Goal: Task Accomplishment & Management: Manage account settings

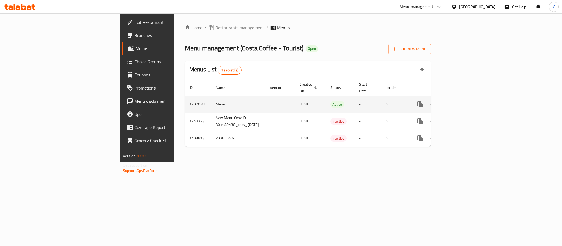
click at [463, 101] on icon "enhanced table" at bounding box center [459, 104] width 7 height 7
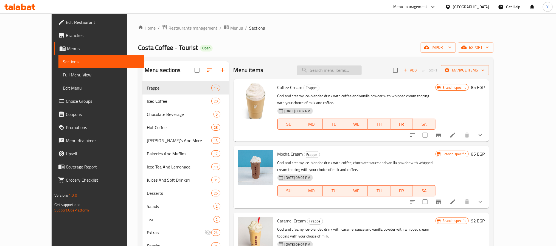
drag, startPoint x: 346, startPoint y: 80, endPoint x: 346, endPoint y: 72, distance: 8.0
click at [346, 80] on div "Coffee Cream Frappe Cool and creamy ice-blended drink with coffee and vanilla p…" at bounding box center [361, 110] width 256 height 63
paste input "Frappe Caramel"
click at [346, 72] on input "search" at bounding box center [329, 71] width 65 height 10
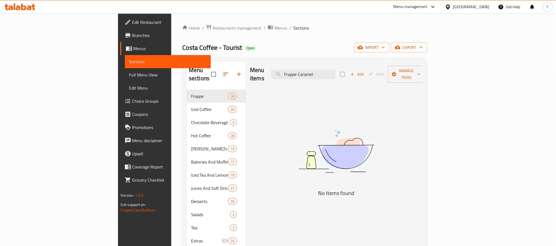
click at [390, 77] on div "Menu items Frappe Caramel Add Sort Manage items" at bounding box center [336, 74] width 172 height 26
click at [335, 70] on input "Frappe Caramel" at bounding box center [303, 75] width 65 height 10
paste input "Shortbead"
click at [335, 72] on input "Shortbead" at bounding box center [303, 75] width 65 height 10
paste input "Shortbredad"
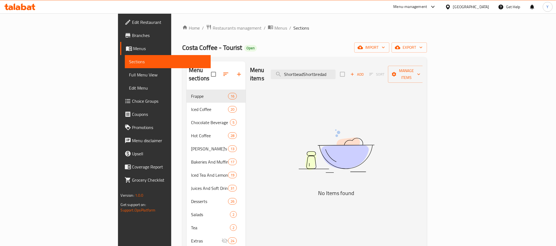
paste input "search"
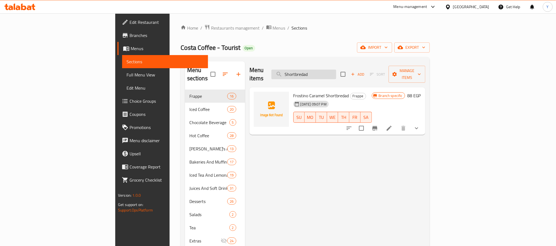
click at [336, 70] on input "Shortbredad" at bounding box center [303, 75] width 65 height 10
paste input "trawberry Cream Frappe"
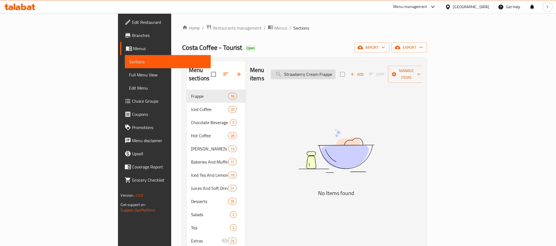
click at [335, 72] on input "Strawberry Cream Frappe" at bounding box center [303, 75] width 65 height 10
click at [335, 72] on input "Strawberry Cream" at bounding box center [303, 75] width 65 height 10
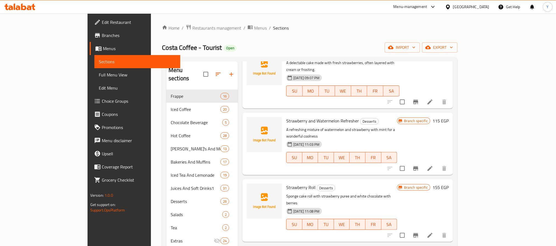
scroll to position [494, 0]
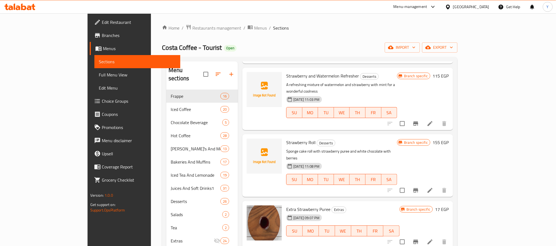
type input "Strawberry"
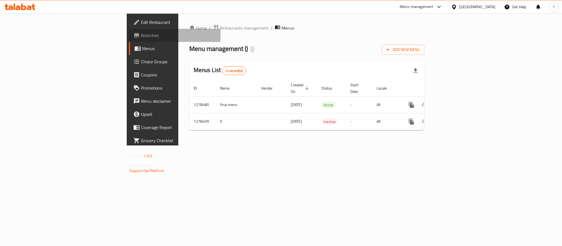
click at [129, 31] on link "Branches" at bounding box center [175, 35] width 92 height 13
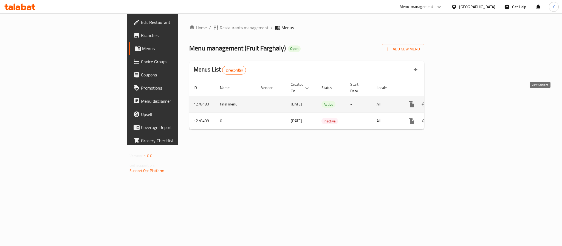
click at [457, 98] on link "enhanced table" at bounding box center [450, 104] width 13 height 13
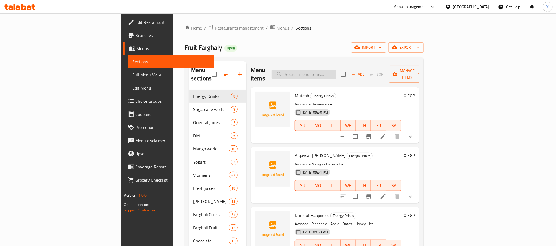
click at [336, 70] on input "search" at bounding box center [303, 75] width 65 height 10
paste input "المانجو"
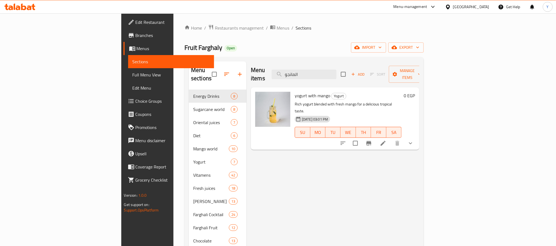
click at [335, 63] on div "Menu items المانجو Add Sort Manage items" at bounding box center [335, 74] width 168 height 26
click at [336, 70] on input "المانجو" at bounding box center [303, 75] width 65 height 10
paste input "وكتيل"
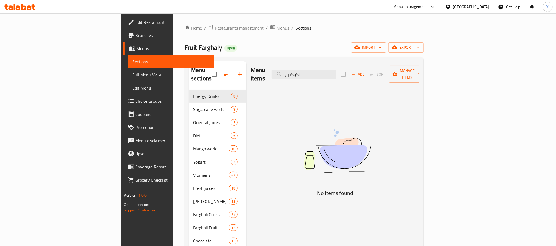
click at [387, 71] on div "Menu items الكوكتيل Add Sort Manage items" at bounding box center [335, 74] width 168 height 26
click at [336, 70] on input "الكوكتيل" at bounding box center [303, 75] width 65 height 10
paste input "مبلة"
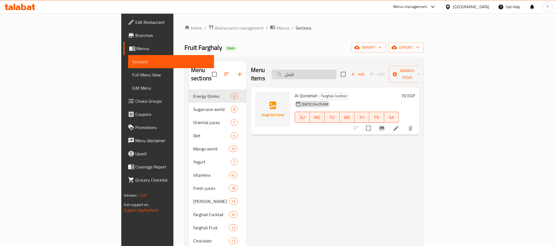
click at [336, 70] on input "قنبل" at bounding box center [303, 75] width 65 height 10
paste input "Al Qonbelah"
click at [348, 60] on div "Menu sections Energy Drinks 8 Sugarcane world 8 Oriental juices 7 Diet 6 Mango …" at bounding box center [303, 188] width 239 height 263
click at [336, 73] on input "Al Qonbelah" at bounding box center [303, 75] width 65 height 10
paste input "Farghali Cocktail"
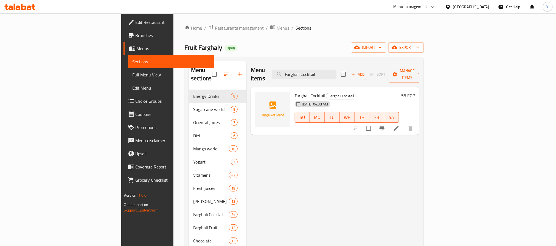
click at [313, 156] on div "Menu items Farghali Cocktail Add Sort Manage items Farghali Cocktail Farghali C…" at bounding box center [332, 188] width 173 height 254
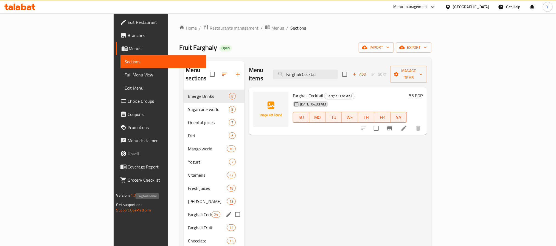
click at [188, 211] on span "Farghali Cocktail" at bounding box center [199, 214] width 23 height 7
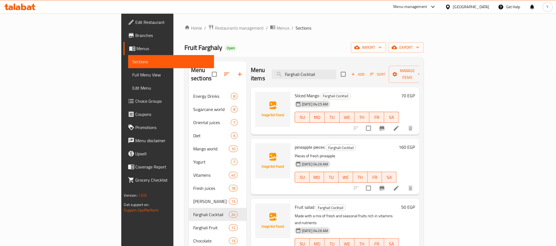
click at [383, 153] on p "Pieces of fresh pineapple" at bounding box center [346, 156] width 102 height 7
click at [336, 73] on input "Farghali Cocktail" at bounding box center [303, 75] width 65 height 10
paste input "Al Qonbelah"
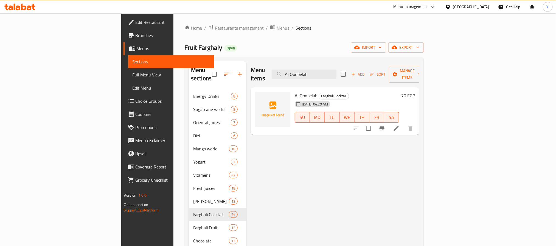
click at [295, 92] on span "Al Qonbelah" at bounding box center [306, 96] width 23 height 8
drag, startPoint x: 283, startPoint y: 88, endPoint x: 264, endPoint y: 88, distance: 19.2
click at [295, 92] on span "Al Qonbelah" at bounding box center [306, 96] width 23 height 8
copy span "Al Qonbelah"
click at [336, 70] on input "Al Qonbelah" at bounding box center [303, 75] width 65 height 10
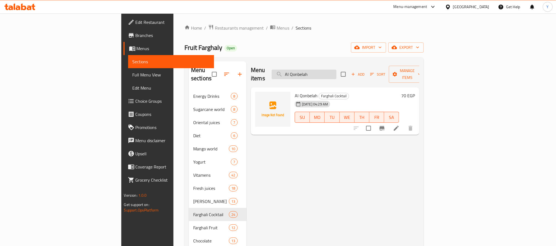
paste input "Mango juice"
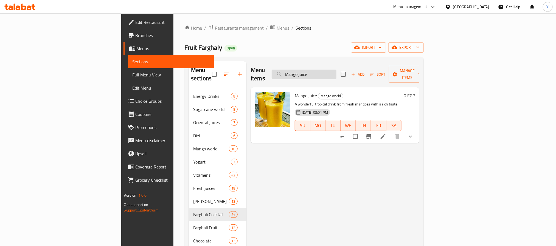
click at [336, 71] on input "Mango juice" at bounding box center [303, 75] width 65 height 10
paste input "Al Qonbelah"
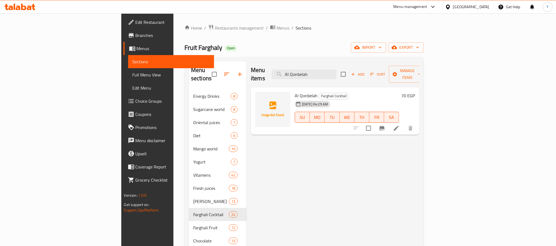
click at [380, 75] on div "Menu items Al Qonbelah Add Sort Manage items" at bounding box center [335, 74] width 168 height 26
click at [336, 72] on input "Al Qonbelah" at bounding box center [303, 75] width 65 height 10
paste input "Farghali Cocktail"
type input "Farghali Cocktail"
click at [326, 93] on span "Farghali Cocktail" at bounding box center [341, 96] width 30 height 6
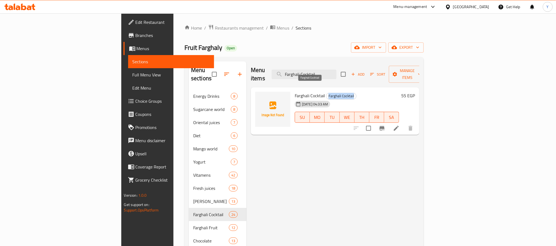
drag, startPoint x: 307, startPoint y: 87, endPoint x: 313, endPoint y: 87, distance: 5.8
click at [326, 93] on span "Farghali Cocktail" at bounding box center [341, 96] width 30 height 6
copy span "Farghali Cocktail"
click at [355, 92] on h6 "Farghali Cocktail Farghali Cocktail" at bounding box center [347, 96] width 104 height 8
click at [336, 75] on input "Farghali Cocktail" at bounding box center [303, 75] width 65 height 10
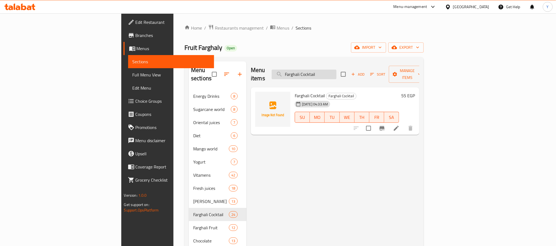
click at [336, 75] on input "Farghali Cocktail" at bounding box center [303, 75] width 65 height 10
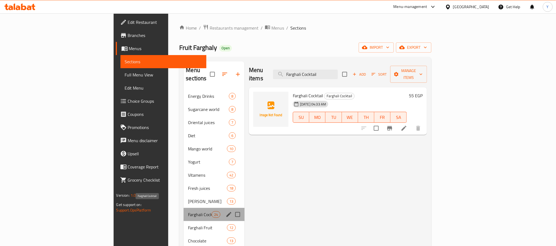
click at [188, 211] on span "Farghali Cocktail" at bounding box center [199, 214] width 23 height 7
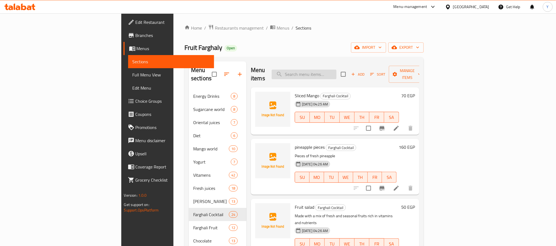
click at [336, 72] on input "search" at bounding box center [303, 75] width 65 height 10
paste input "Farghali Cocktail"
type input "Farghali Cocktail"
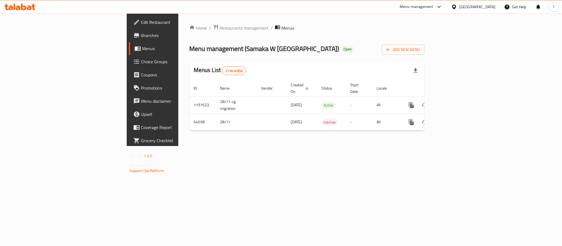
click at [129, 40] on link "Branches" at bounding box center [175, 35] width 92 height 13
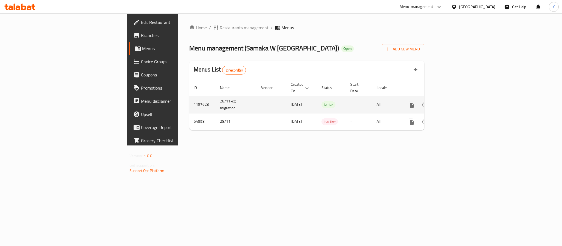
click at [453, 102] on icon "enhanced table" at bounding box center [450, 104] width 5 height 5
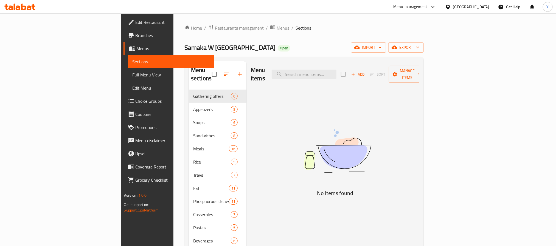
click at [331, 152] on img at bounding box center [334, 151] width 137 height 73
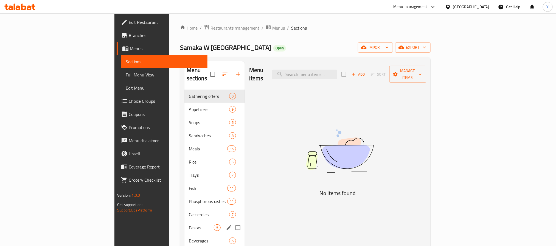
click at [189, 225] on span "Pastas" at bounding box center [201, 228] width 25 height 7
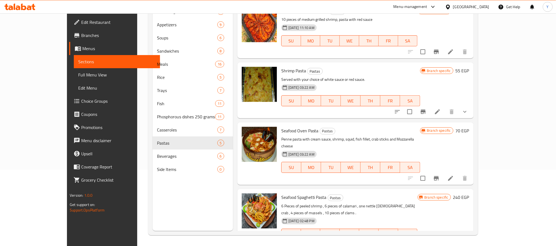
scroll to position [77, 0]
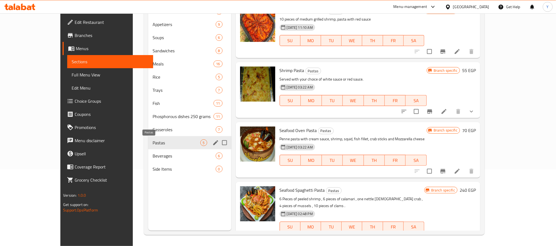
click at [152, 144] on span "Pastas" at bounding box center [175, 143] width 47 height 7
click at [152, 143] on span "Pastas" at bounding box center [175, 143] width 47 height 7
click at [211, 143] on button "edit" at bounding box center [215, 143] width 8 height 8
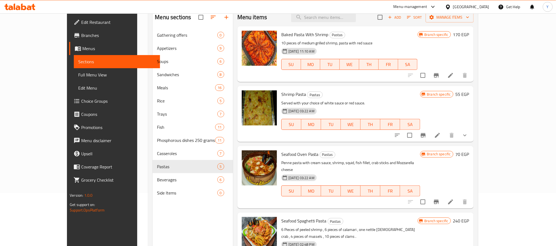
scroll to position [0, 0]
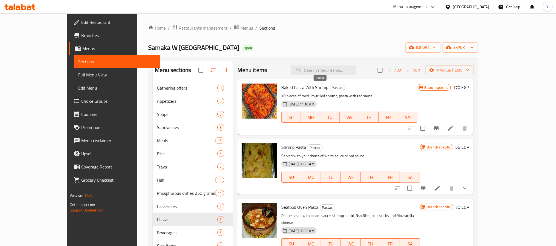
click at [330, 85] on span "Pastas" at bounding box center [337, 88] width 15 height 6
click at [307, 146] on span "Pastas" at bounding box center [314, 148] width 15 height 6
drag, startPoint x: 295, startPoint y: 146, endPoint x: 287, endPoint y: 162, distance: 17.7
click at [307, 147] on span "Pastas" at bounding box center [314, 148] width 15 height 6
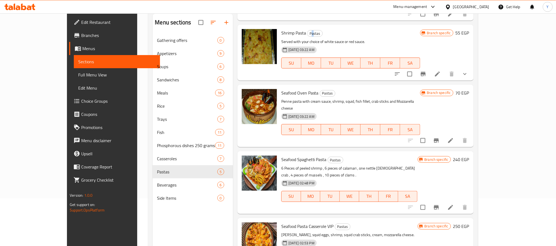
scroll to position [77, 0]
